Goal: Share content: Share content

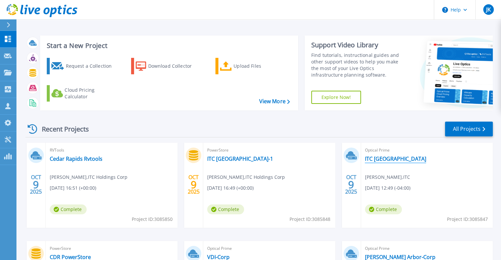
click at [383, 159] on link "ITC [GEOGRAPHIC_DATA]" at bounding box center [395, 159] width 61 height 7
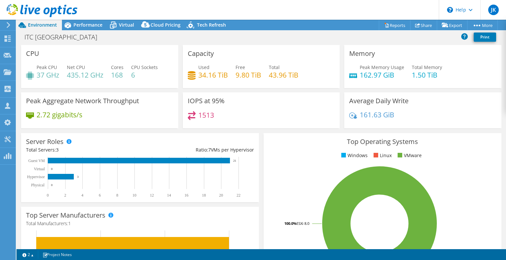
select select "USD"
click at [420, 26] on link "Share" at bounding box center [423, 25] width 27 height 10
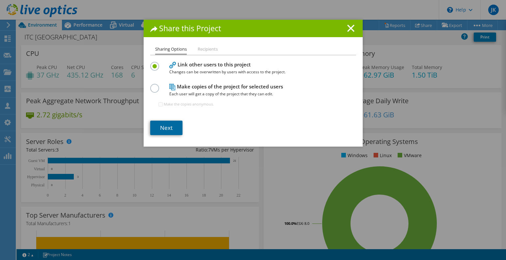
click at [161, 127] on link "Next" at bounding box center [166, 128] width 32 height 14
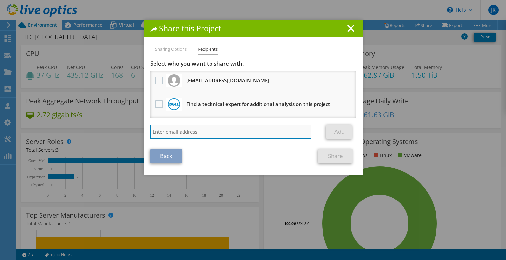
click at [184, 131] on input "search" at bounding box center [230, 132] width 161 height 14
type input "jonathan.may@ahead.com"
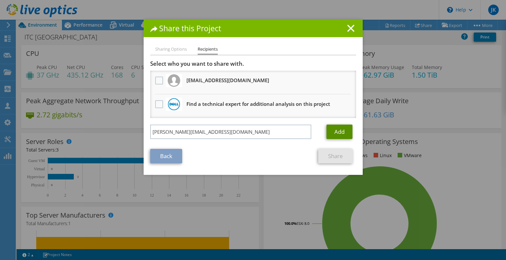
click at [337, 128] on link "Add" at bounding box center [339, 132] width 26 height 14
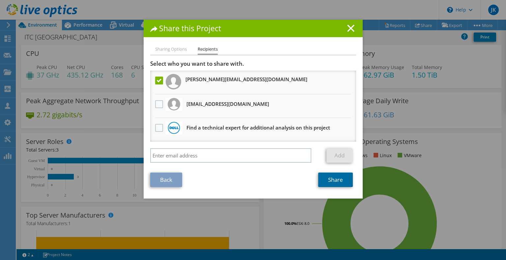
click at [332, 179] on link "Share" at bounding box center [335, 180] width 35 height 14
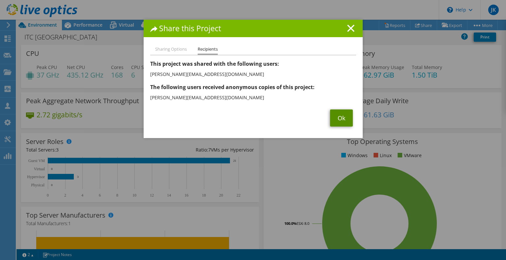
click at [340, 118] on link "Ok" at bounding box center [341, 118] width 23 height 17
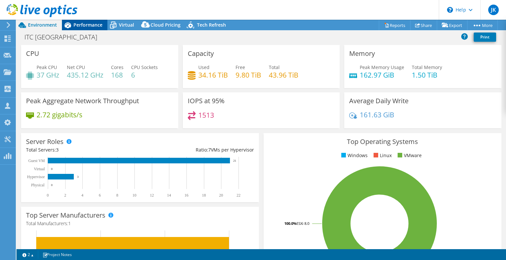
click at [87, 22] on span "Performance" at bounding box center [87, 25] width 29 height 6
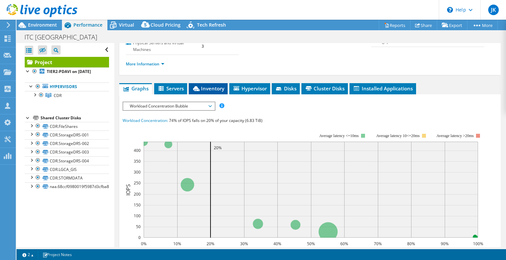
scroll to position [99, 0]
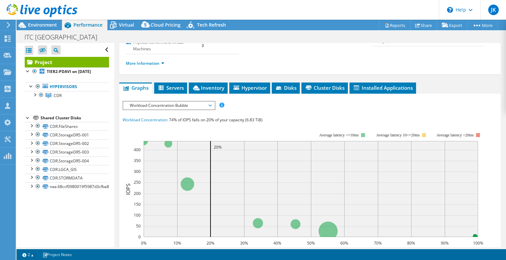
click at [204, 105] on span "Workload Concentration Bubble" at bounding box center [168, 106] width 85 height 8
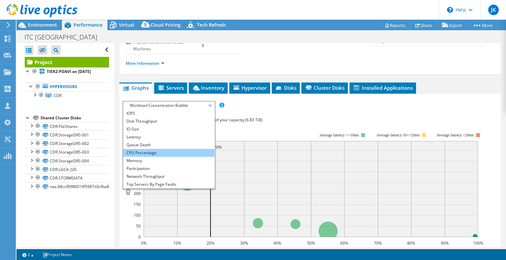
click at [176, 150] on li "CPU Percentage" at bounding box center [168, 153] width 91 height 8
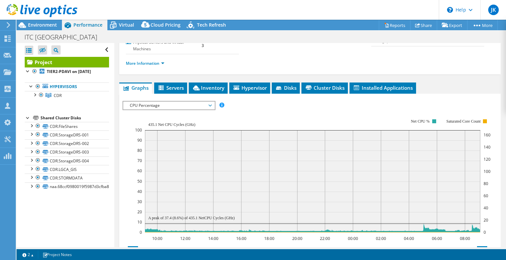
scroll to position [0, 0]
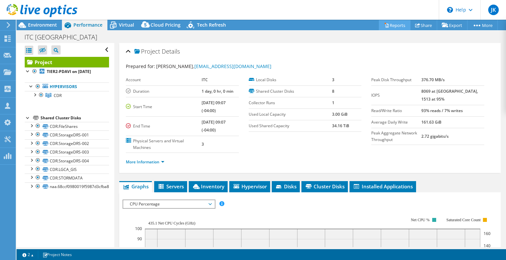
click at [388, 25] on link "Reports" at bounding box center [395, 25] width 32 height 10
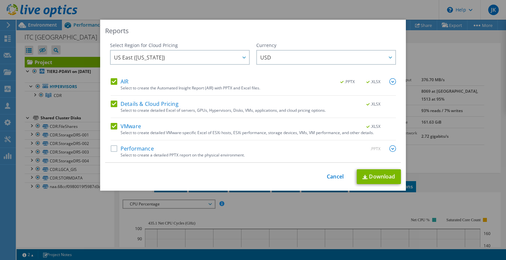
click at [111, 149] on label "Performance" at bounding box center [132, 149] width 43 height 7
click at [0, 0] on input "Performance" at bounding box center [0, 0] width 0 height 0
click at [111, 149] on label "Performance" at bounding box center [132, 149] width 43 height 7
click at [0, 0] on input "Performance" at bounding box center [0, 0] width 0 height 0
click at [375, 175] on link "Download" at bounding box center [379, 177] width 44 height 15
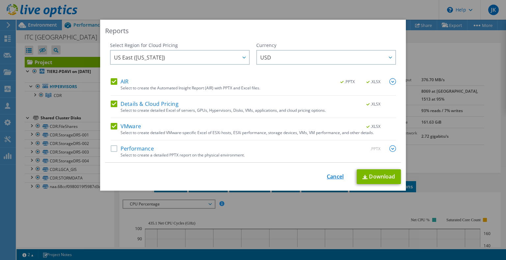
click at [331, 176] on link "Cancel" at bounding box center [335, 177] width 17 height 6
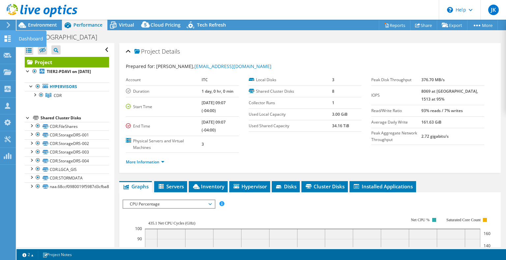
click at [8, 38] on icon at bounding box center [8, 39] width 8 height 6
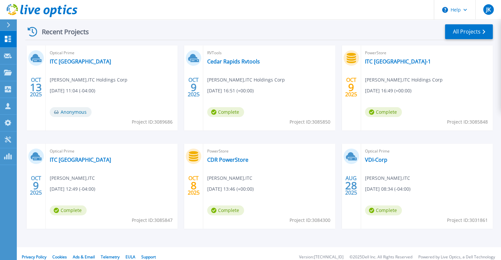
scroll to position [99, 0]
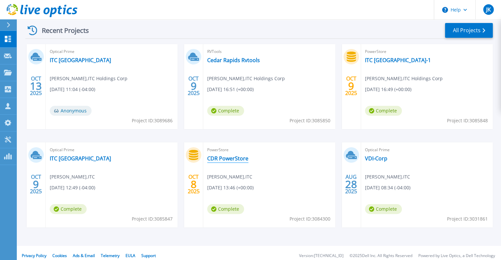
click at [230, 157] on link "CDR PowerStore" at bounding box center [227, 158] width 41 height 7
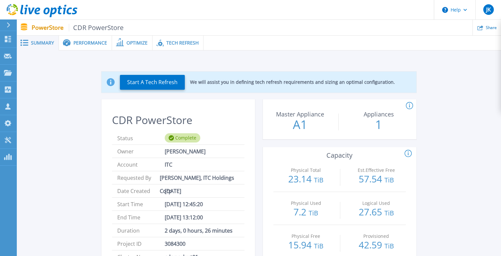
click at [175, 41] on span "Tech Refresh" at bounding box center [182, 43] width 32 height 5
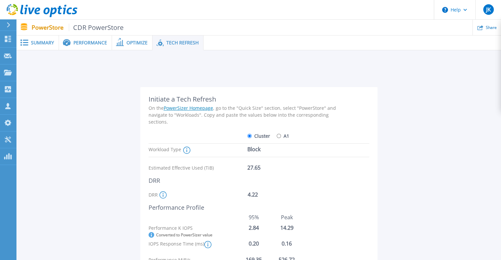
click at [134, 45] on span "Optimize" at bounding box center [136, 43] width 21 height 5
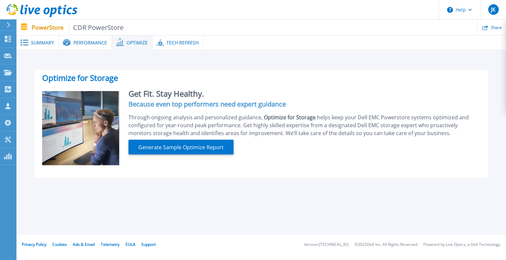
click at [93, 41] on span "Performance" at bounding box center [90, 43] width 34 height 5
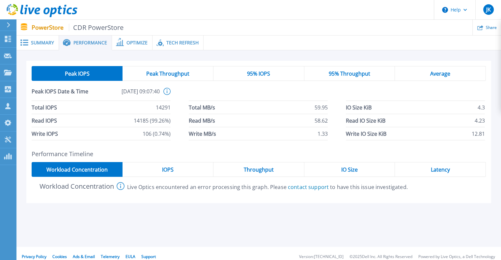
click at [45, 43] on span "Summary" at bounding box center [42, 43] width 23 height 5
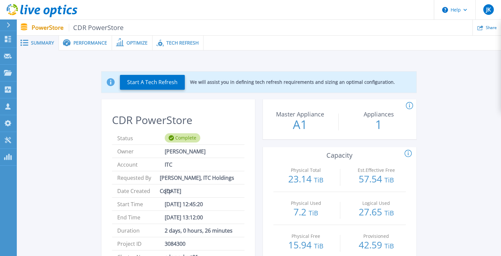
click at [174, 42] on span "Tech Refresh" at bounding box center [182, 43] width 32 height 5
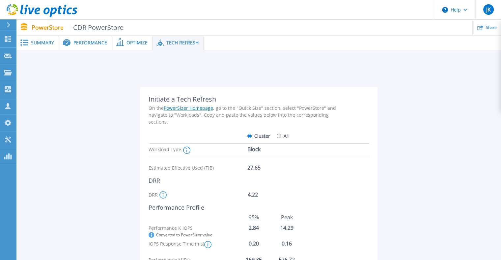
click at [79, 42] on span "Performance" at bounding box center [90, 43] width 34 height 5
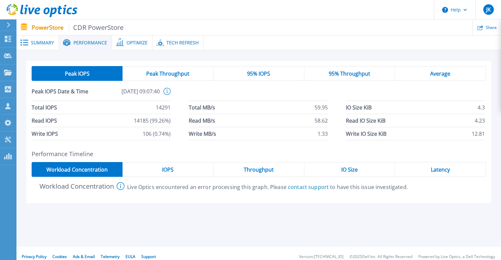
click at [46, 44] on span "Summary" at bounding box center [42, 43] width 23 height 5
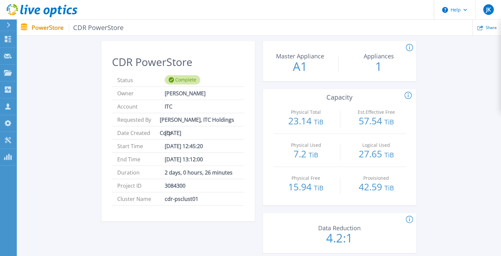
scroll to position [66, 0]
